Goal: Task Accomplishment & Management: Manage account settings

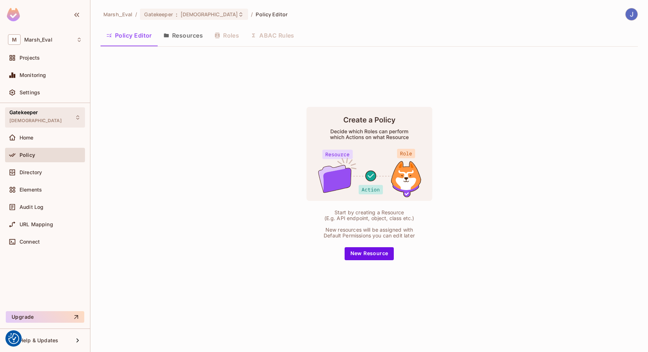
click at [73, 121] on div "Gatekeeper TestPolicyCICD" at bounding box center [45, 117] width 80 height 20
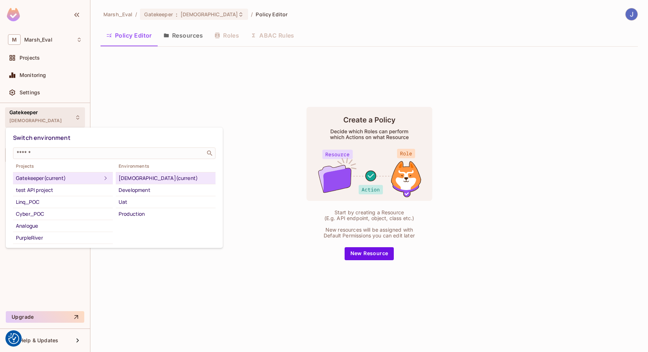
click at [130, 179] on div "TestPolicyCICD (current)" at bounding box center [166, 178] width 94 height 9
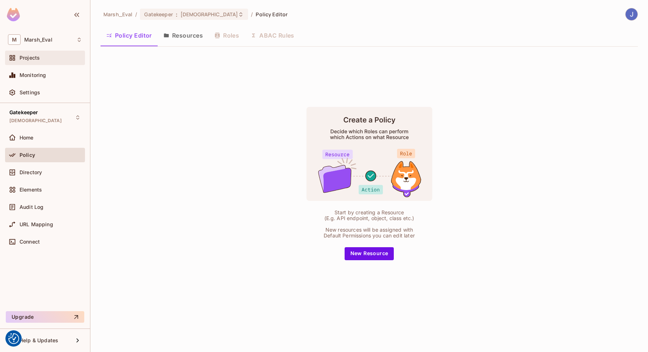
click at [35, 61] on div "Projects" at bounding box center [45, 58] width 74 height 9
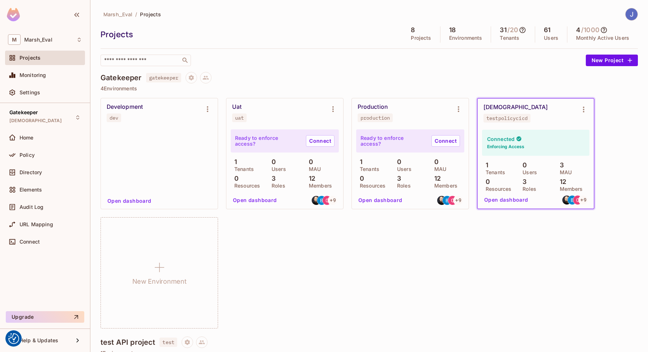
click at [507, 122] on span "testpolicycicd" at bounding box center [507, 118] width 47 height 9
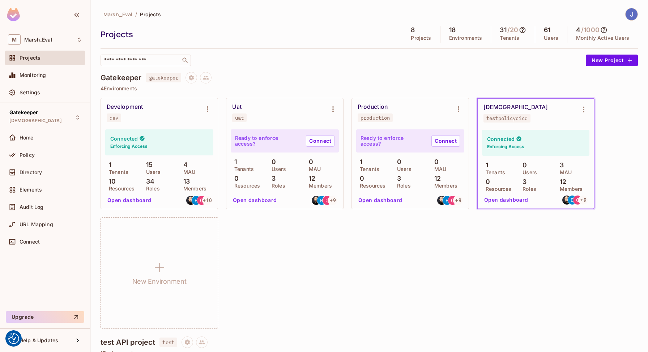
click at [507, 122] on span "testpolicycicd" at bounding box center [507, 118] width 47 height 9
click at [507, 119] on div "testpolicycicd" at bounding box center [506, 118] width 41 height 6
copy div "testpolicycicd"
click at [501, 121] on div "testpolicycicd" at bounding box center [506, 118] width 41 height 6
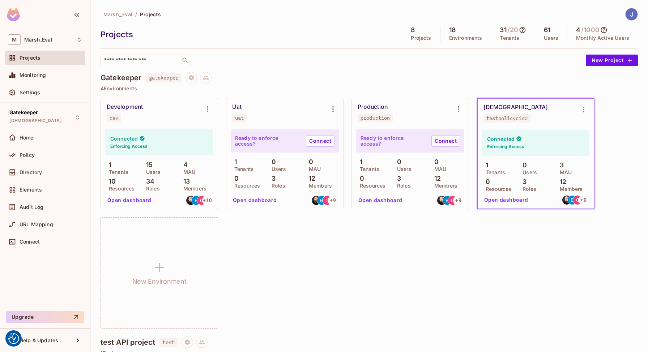
click at [52, 101] on div "Settings" at bounding box center [45, 93] width 80 height 17
click at [52, 99] on div "Settings" at bounding box center [45, 92] width 80 height 14
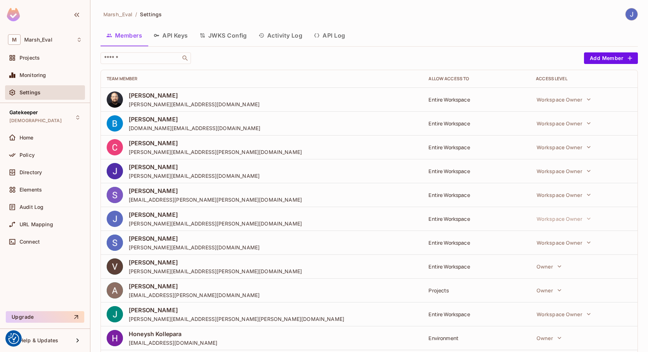
click at [178, 38] on button "API Keys" at bounding box center [171, 35] width 46 height 18
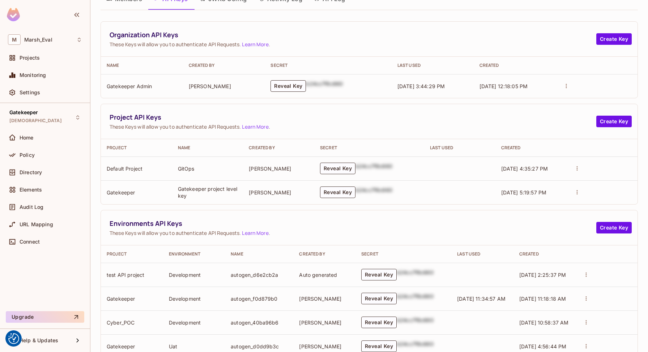
scroll to position [38, 0]
click at [336, 195] on button "Reveal Key" at bounding box center [337, 192] width 35 height 12
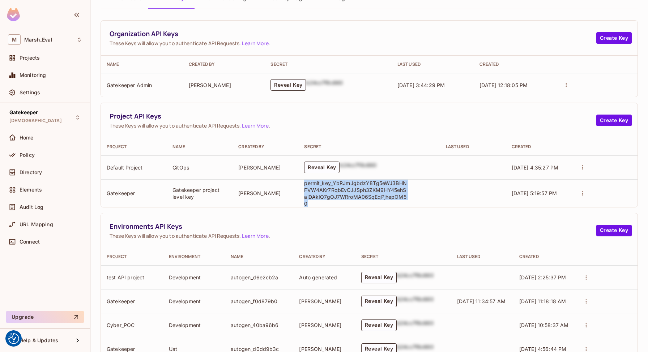
copy p "permit_key_YbRJmJgbdzY8Tg5eWJ3BHNFVW4AKr7RqbEvCJJSph3ZKM9HY45ehSalDAkIQ7gOJ7WRr…"
drag, startPoint x: 409, startPoint y: 197, endPoint x: 302, endPoint y: 187, distance: 107.5
click at [302, 187] on td "permit_key_YbRJmJgbdzY8Tg5eWJ3BHNFVW4AKr7RqbEvCJJSph3ZKM9HY45ehSalDAkIQ7gOJ7WRr…" at bounding box center [368, 193] width 141 height 28
click at [345, 176] on td "Reveal Key b24cc7f8c660" at bounding box center [368, 168] width 141 height 24
copy p "permit_key_YbRJmJgbdzY8Tg5eWJ3BHNFVW4AKr7RqbEvCJJSph3ZKM9HY45ehSalDAkIQ7gOJ7WRr…"
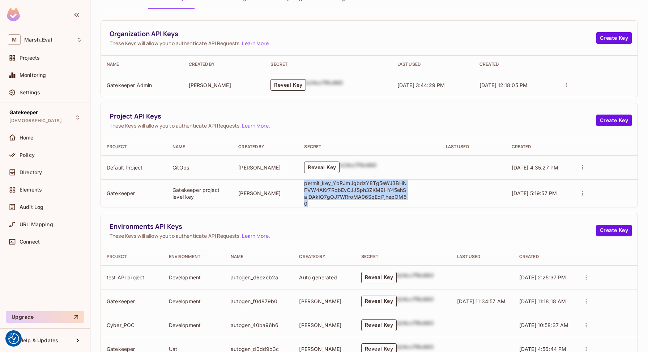
drag, startPoint x: 413, startPoint y: 200, endPoint x: 302, endPoint y: 183, distance: 111.6
click at [302, 183] on td "permit_key_YbRJmJgbdzY8Tg5eWJ3BHNFVW4AKr7RqbEvCJJSph3ZKM9HY45ehSalDAkIQ7gOJ7WRr…" at bounding box center [368, 193] width 141 height 28
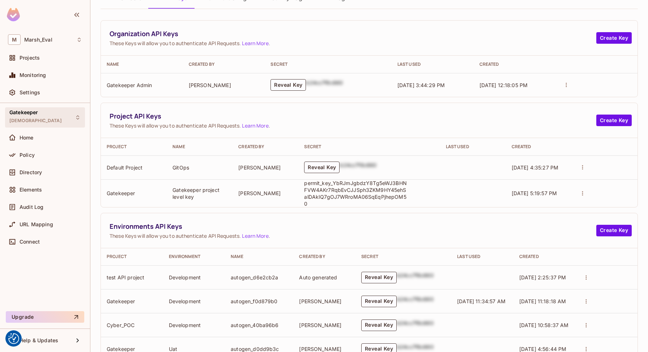
click at [49, 125] on div "Gatekeeper TestPolicyCICD" at bounding box center [45, 117] width 80 height 20
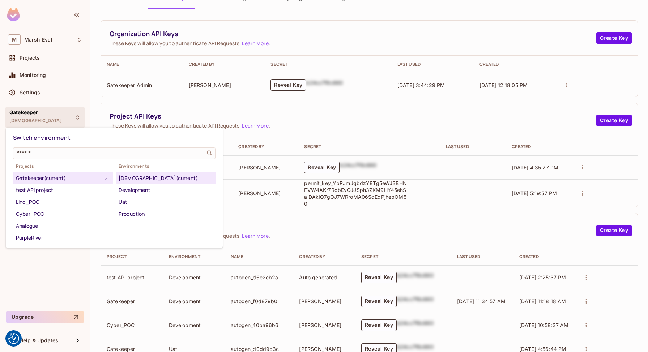
click at [155, 177] on div "TestPolicyCICD (current)" at bounding box center [166, 178] width 94 height 9
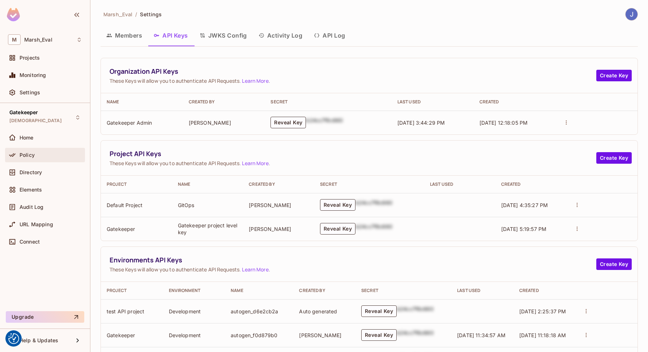
click at [41, 155] on div "Policy" at bounding box center [51, 155] width 63 height 6
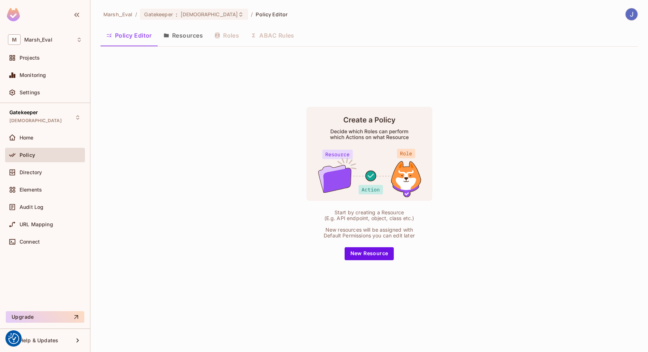
click at [179, 46] on div "Policy Editor Resources Roles ABAC Rules" at bounding box center [369, 36] width 537 height 20
click at [179, 44] on button "Resources" at bounding box center [183, 35] width 51 height 18
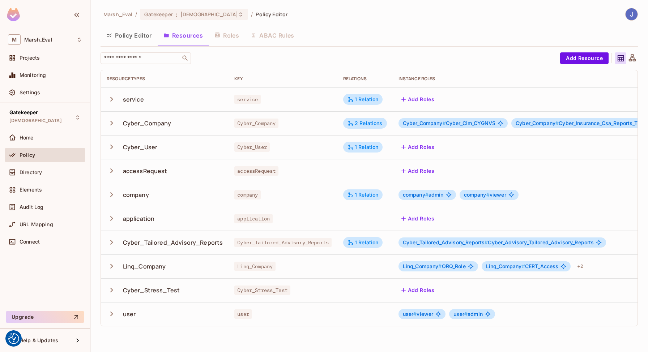
click at [139, 43] on button "Policy Editor" at bounding box center [129, 35] width 57 height 18
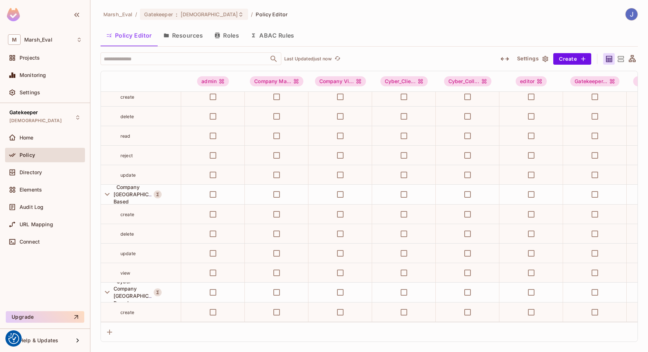
scroll to position [1323, 0]
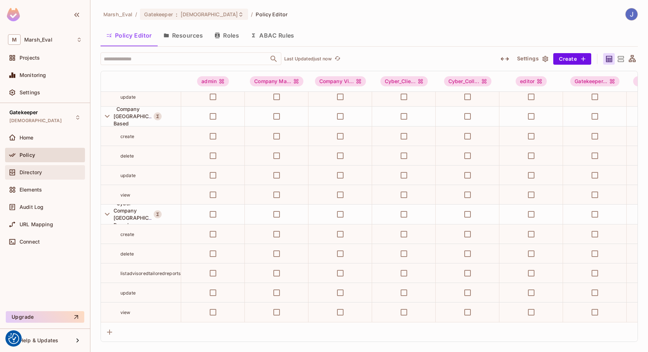
click at [39, 172] on span "Directory" at bounding box center [31, 173] width 22 height 6
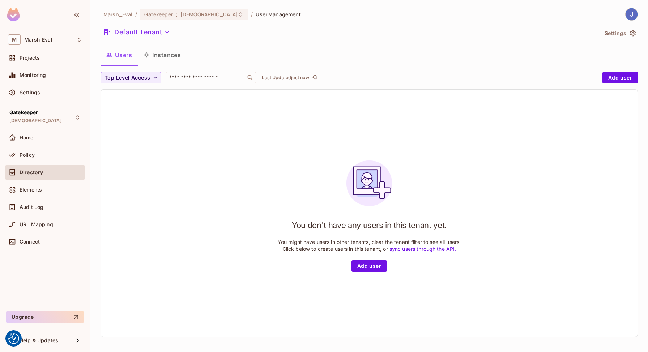
click at [158, 57] on button "Instances" at bounding box center [162, 55] width 49 height 18
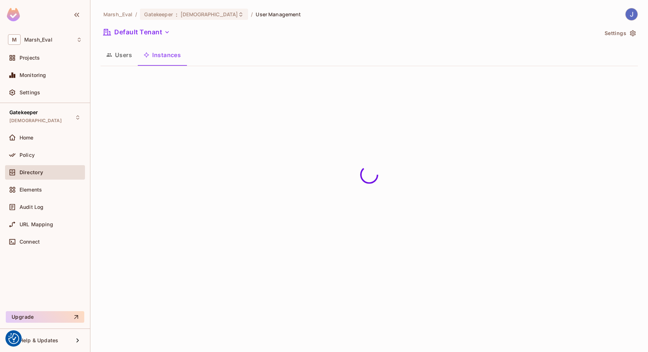
click at [126, 58] on button "Users" at bounding box center [119, 55] width 37 height 18
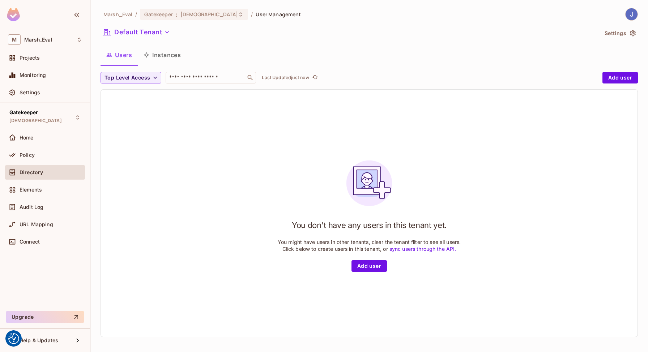
click at [161, 57] on button "Instances" at bounding box center [162, 55] width 49 height 18
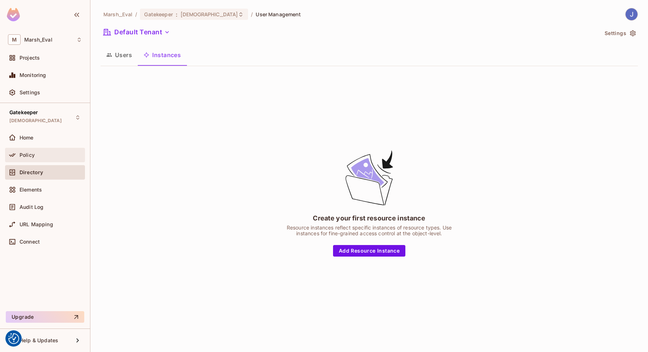
click at [58, 152] on div "Policy" at bounding box center [45, 155] width 74 height 9
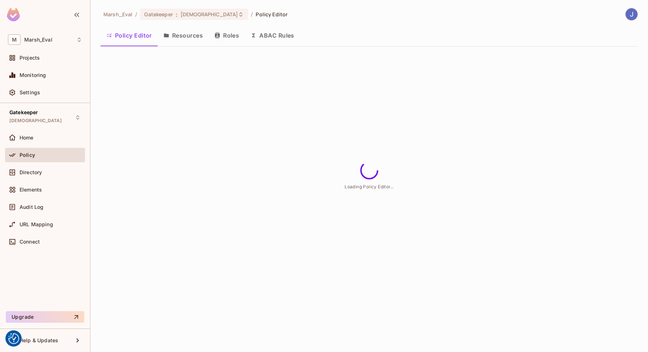
click at [221, 37] on button "Roles" at bounding box center [227, 35] width 36 height 18
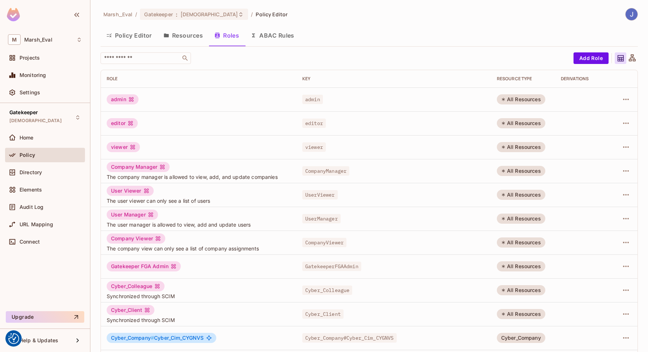
scroll to position [123, 0]
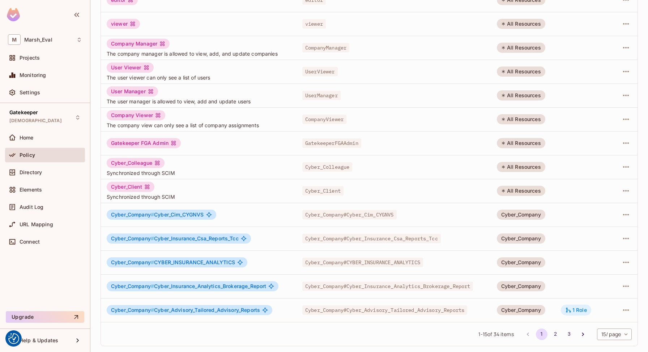
click at [572, 312] on div "1 Role" at bounding box center [576, 310] width 22 height 7
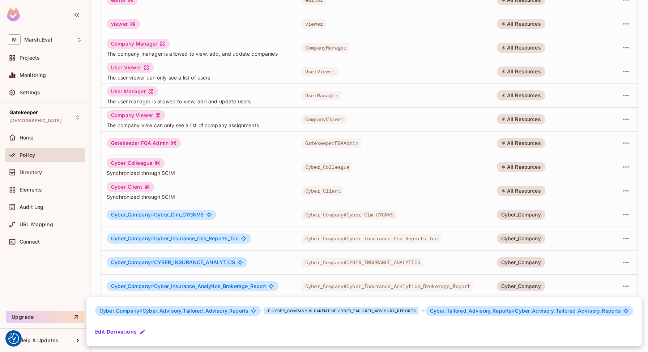
click at [570, 259] on div at bounding box center [324, 176] width 648 height 352
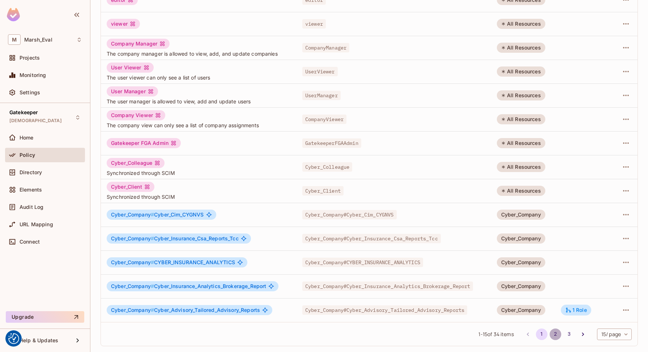
click at [550, 333] on button "2" at bounding box center [556, 335] width 12 height 12
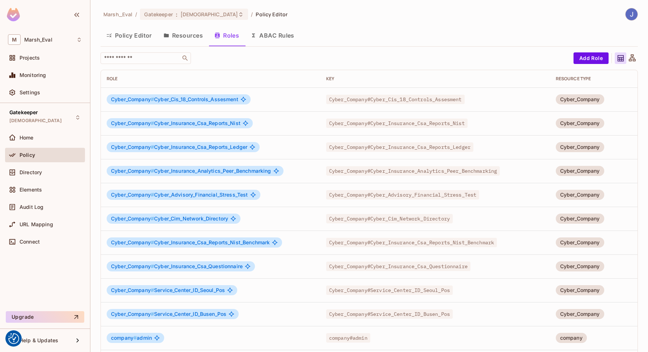
scroll to position [129, 0]
